Goal: Task Accomplishment & Management: Use online tool/utility

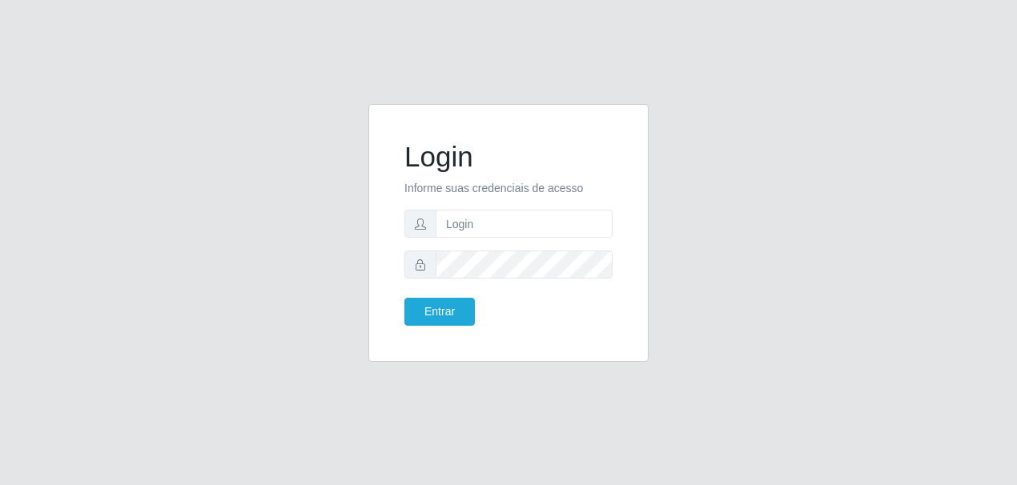
click at [471, 222] on input "text" at bounding box center [524, 224] width 177 height 28
type input "[EMAIL_ADDRESS][DOMAIN_NAME]"
click at [404, 298] on button "Entrar" at bounding box center [439, 312] width 70 height 28
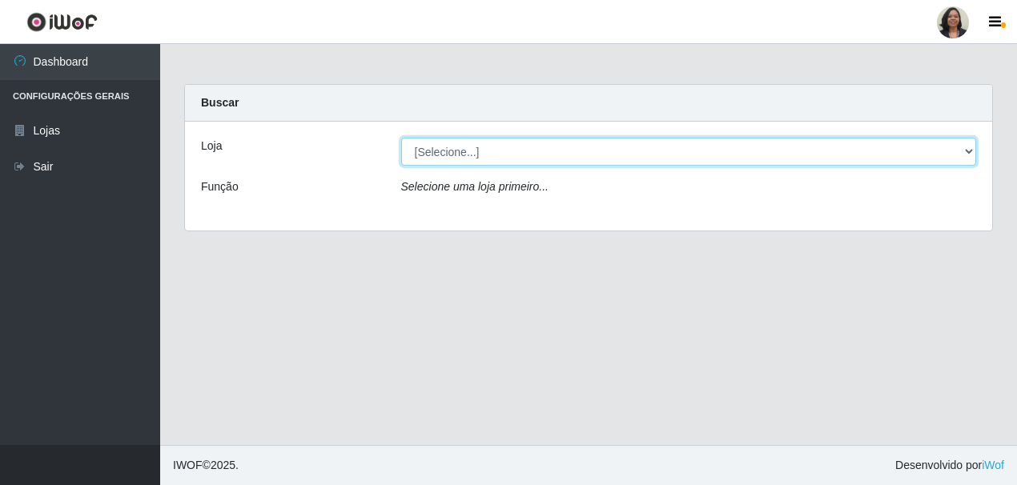
click at [968, 147] on select "[Selecione...] SuperFácil Atacado - Rodoviária" at bounding box center [689, 152] width 576 height 28
select select "400"
click at [401, 138] on select "[Selecione...] SuperFácil Atacado - Rodoviária" at bounding box center [689, 152] width 576 height 28
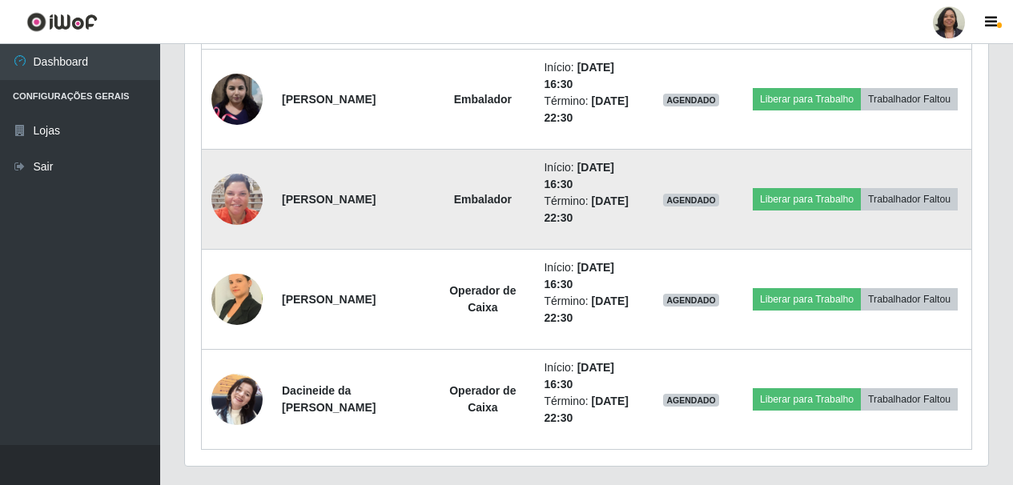
scroll to position [2095, 0]
